Goal: Browse casually: Explore the website without a specific task or goal

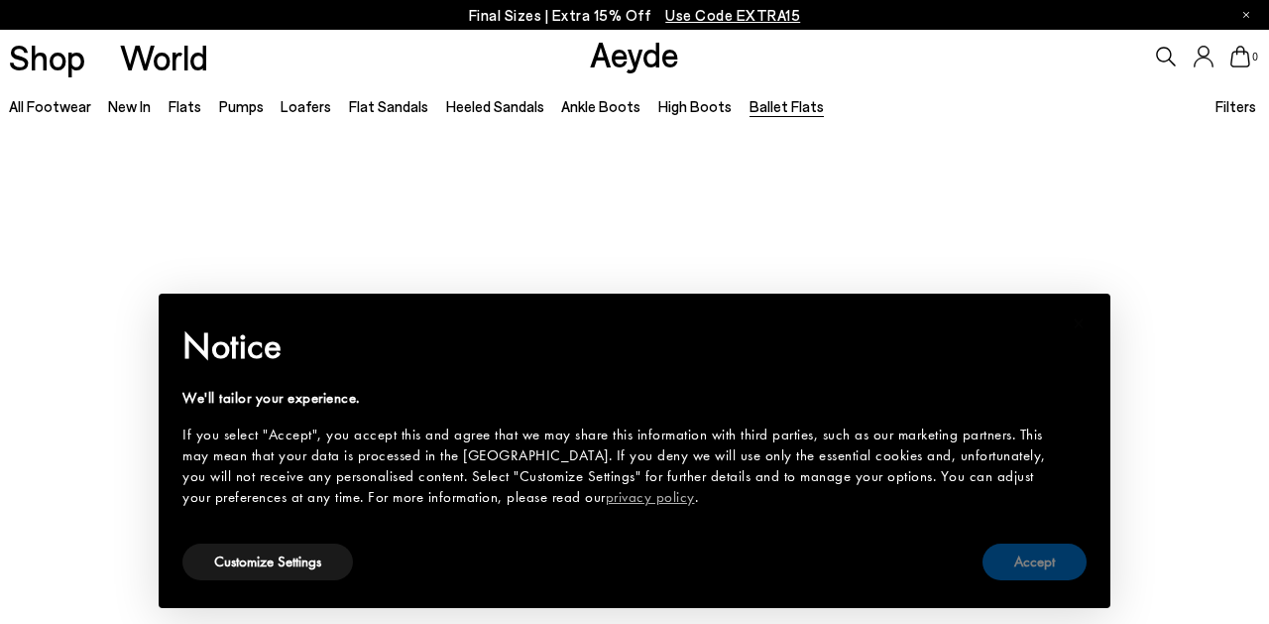
click at [1010, 555] on button "Accept" at bounding box center [1035, 561] width 104 height 37
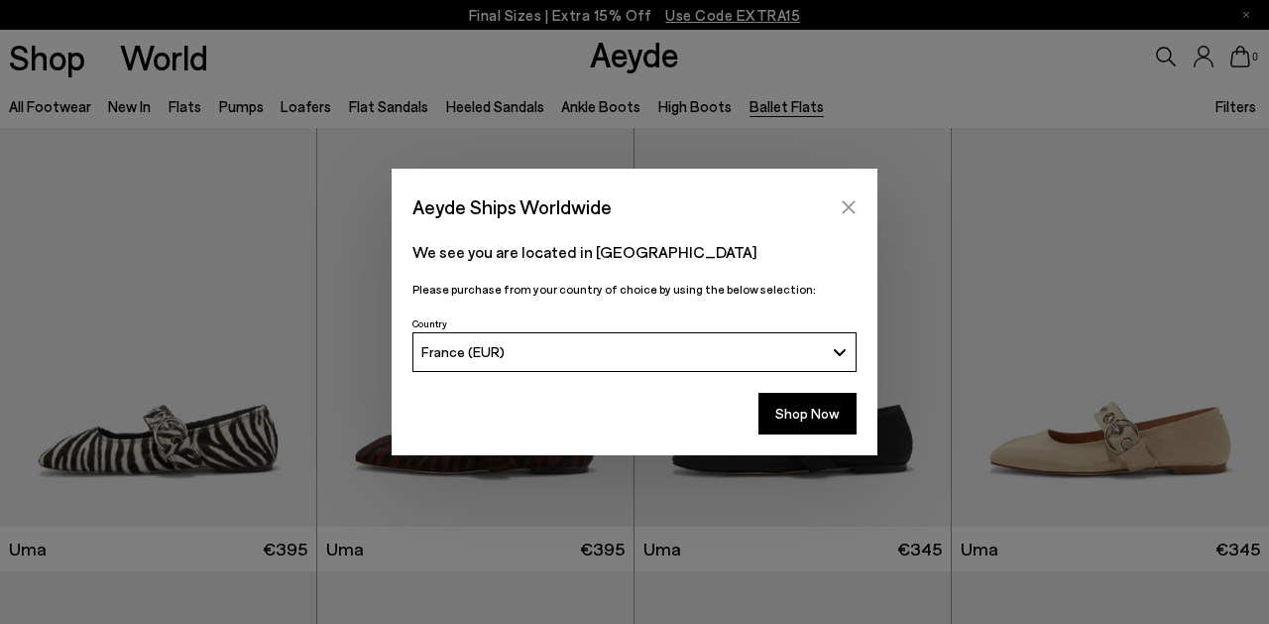
click at [839, 203] on button "Close" at bounding box center [849, 207] width 30 height 30
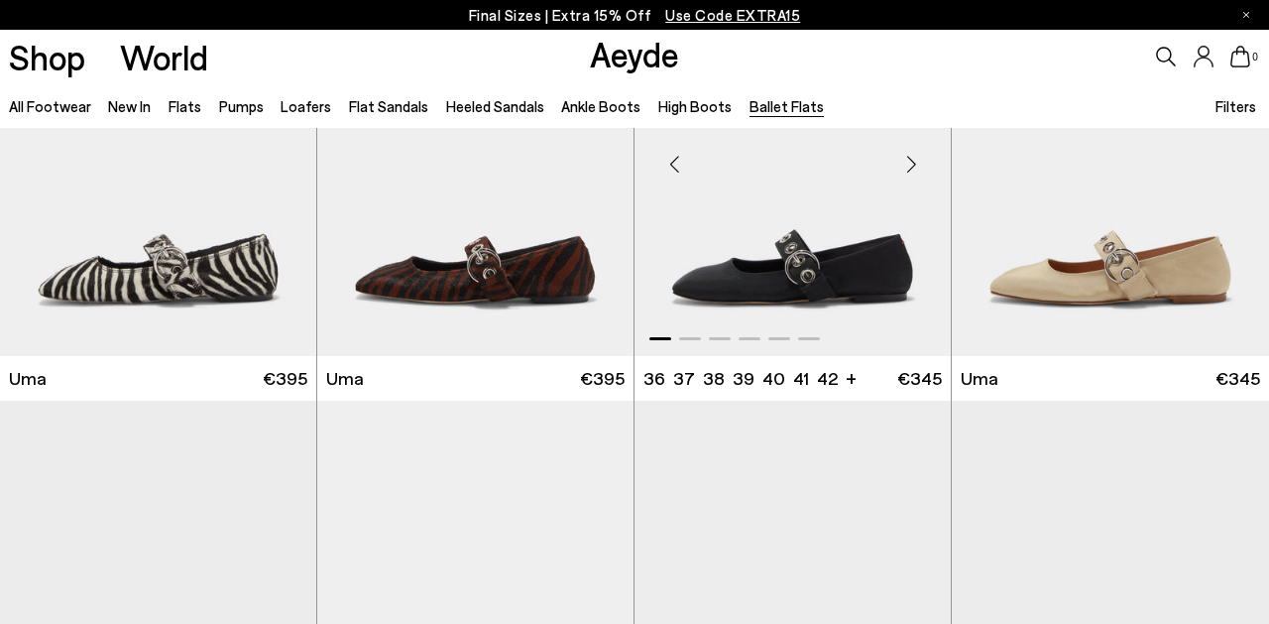
scroll to position [684, 0]
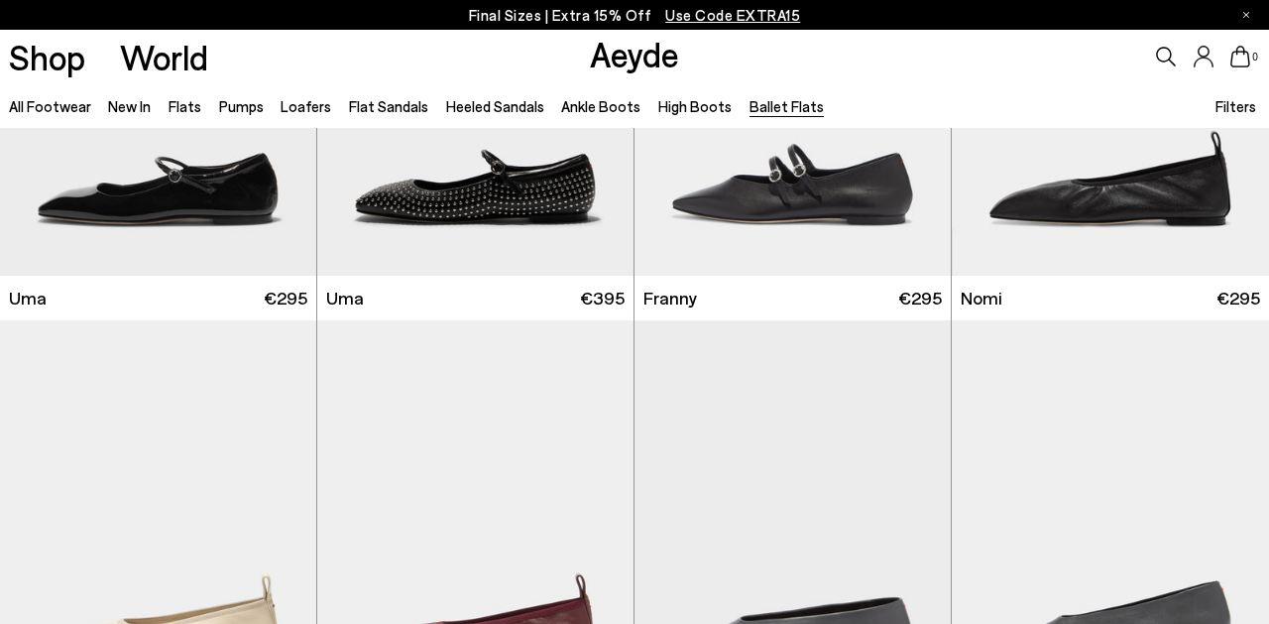
scroll to position [1986, 0]
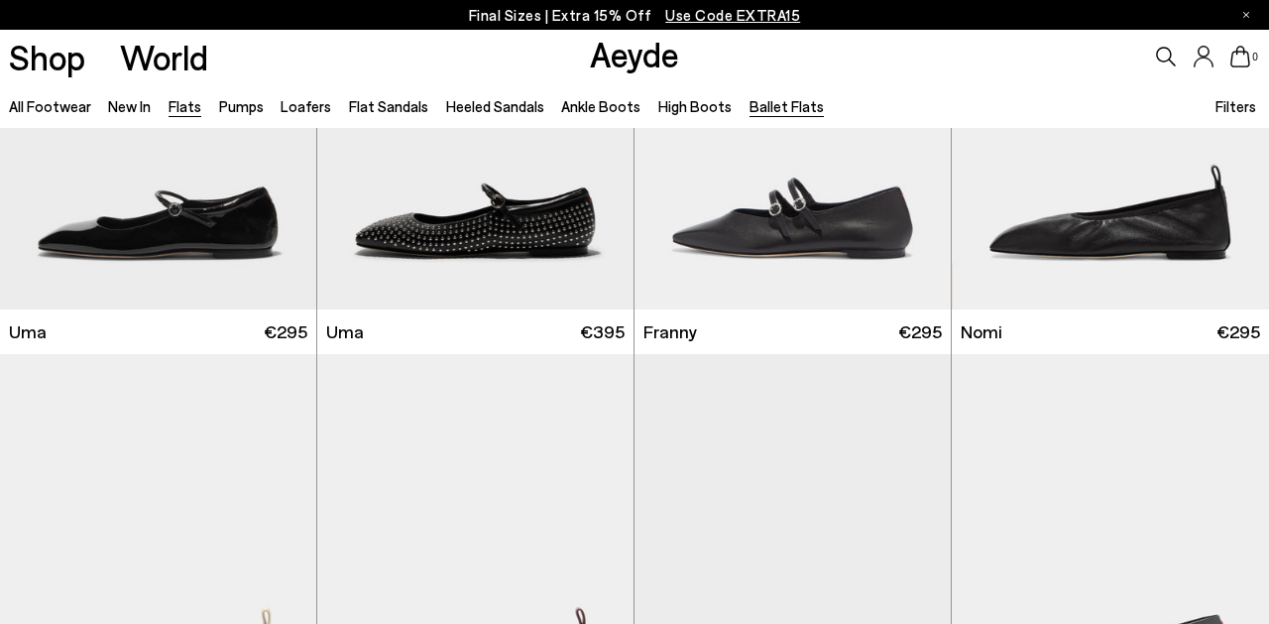
click at [180, 107] on link "Flats" at bounding box center [185, 106] width 33 height 18
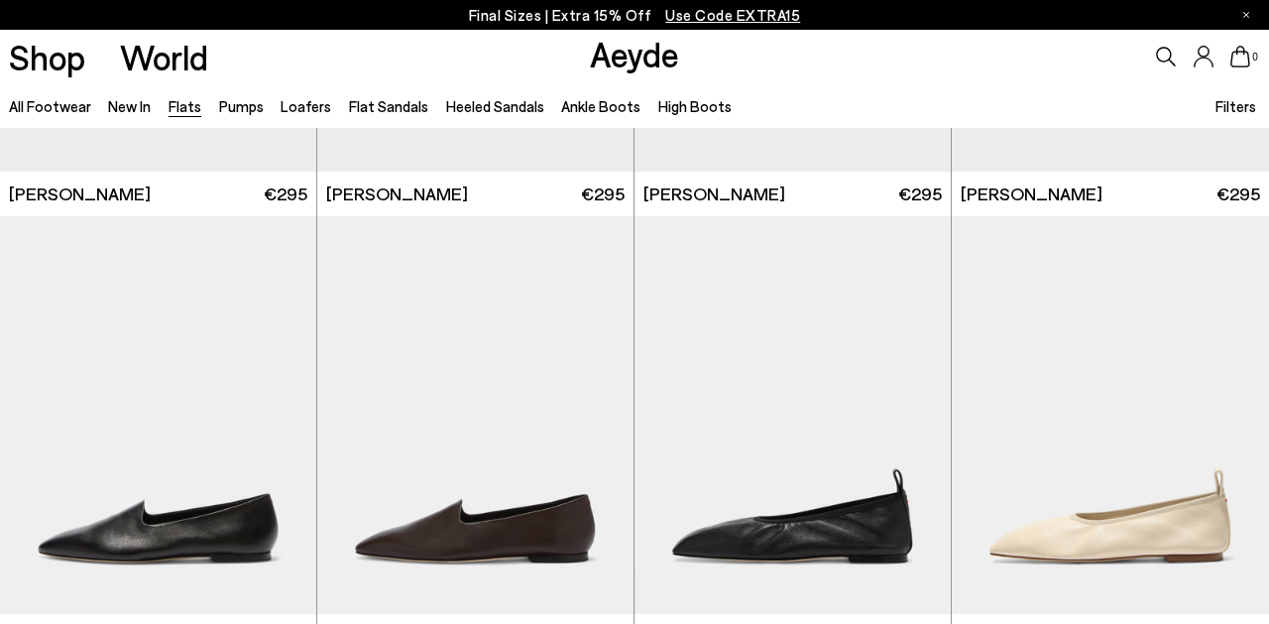
scroll to position [393, 0]
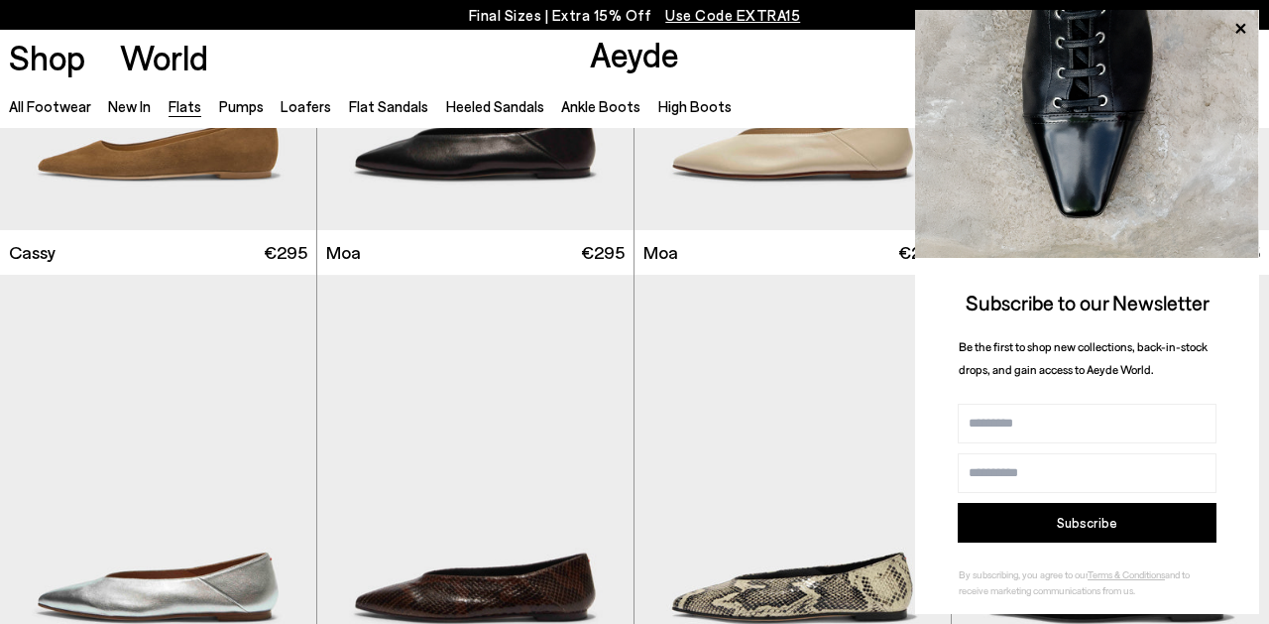
scroll to position [2514, 0]
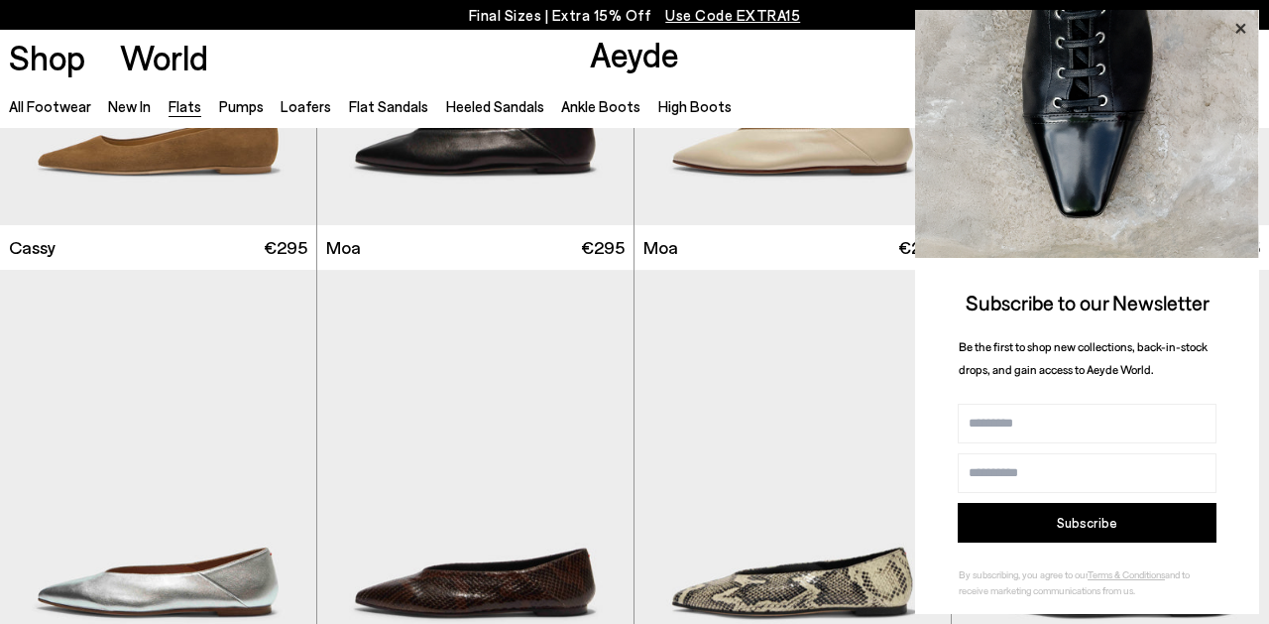
click at [1242, 21] on icon at bounding box center [1241, 29] width 26 height 26
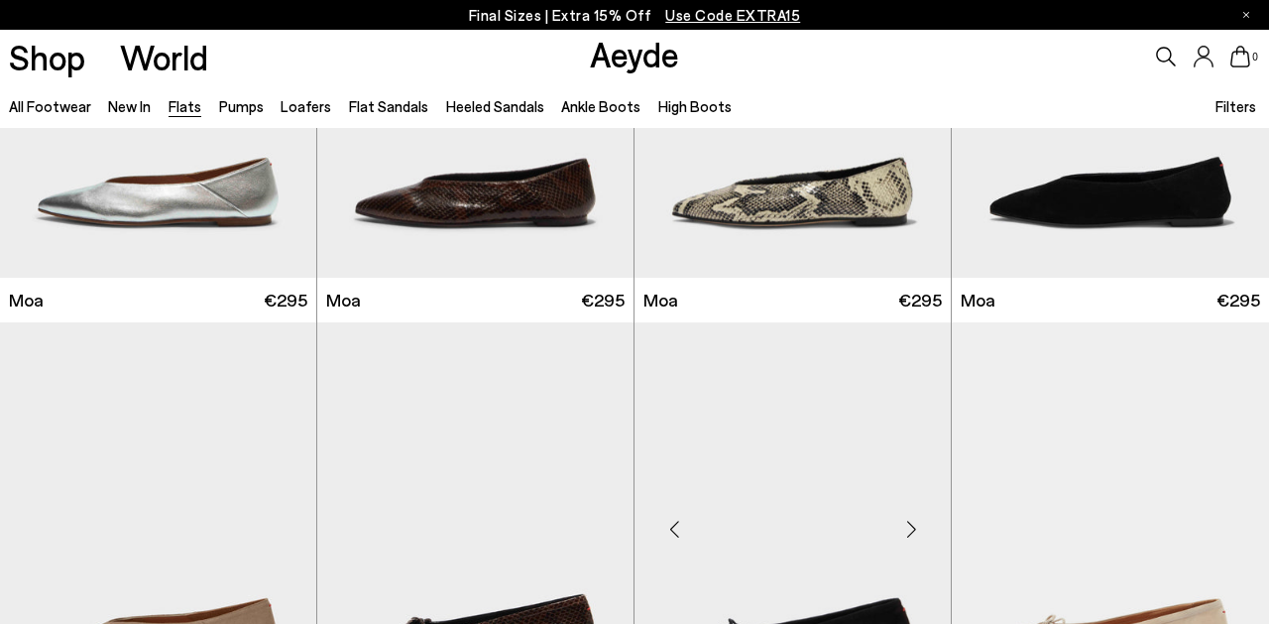
scroll to position [2901, 0]
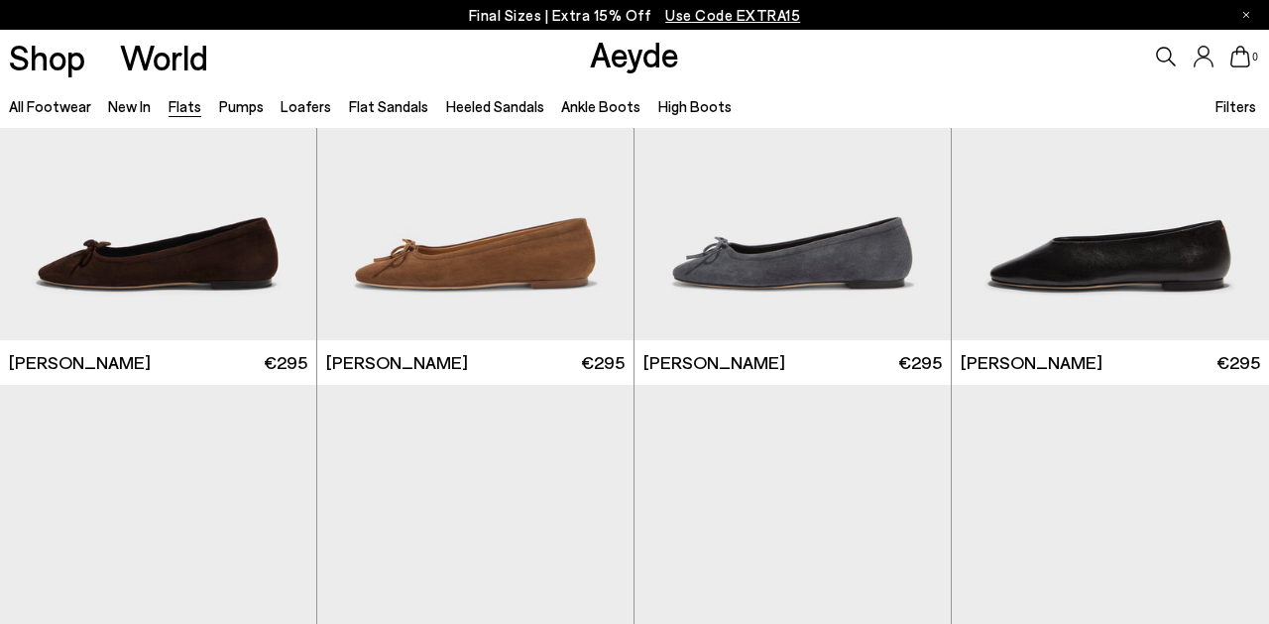
scroll to position [4016, 0]
